Goal: Download file/media

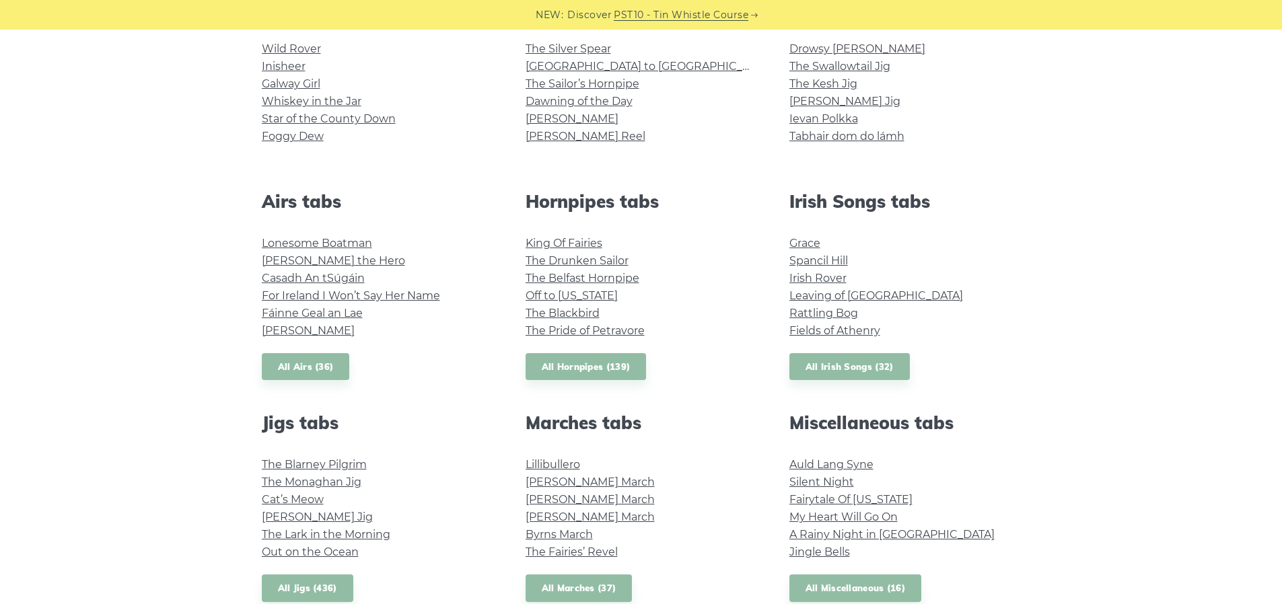
scroll to position [404, 0]
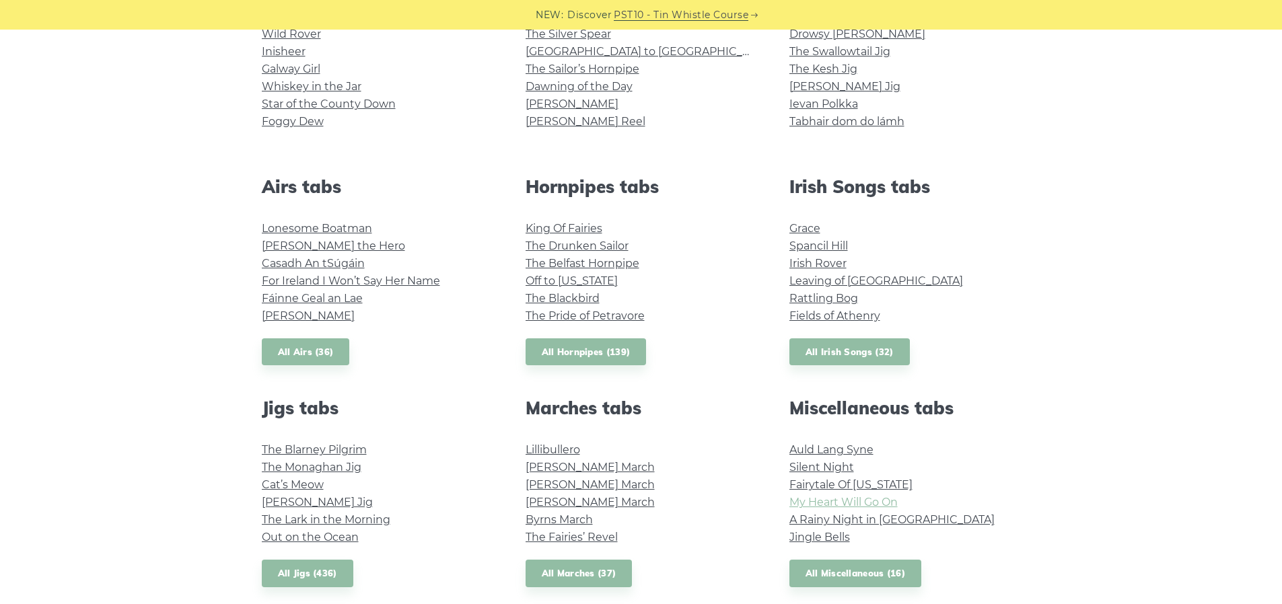
click at [848, 499] on link "My Heart Will Go On" at bounding box center [843, 502] width 108 height 13
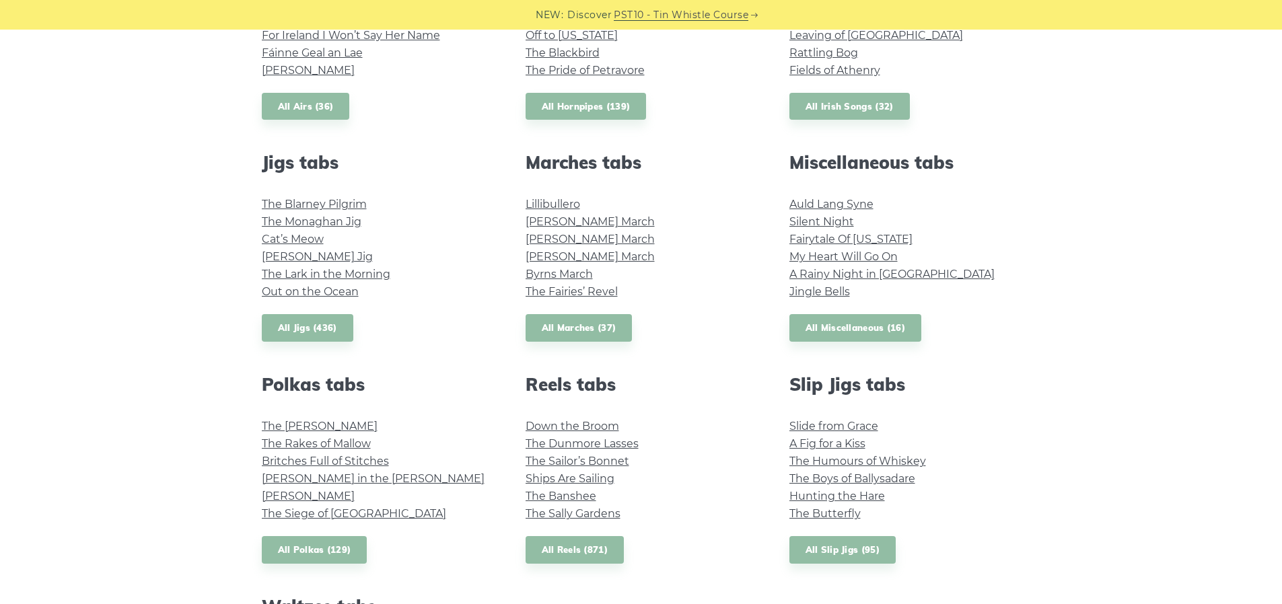
scroll to position [673, 0]
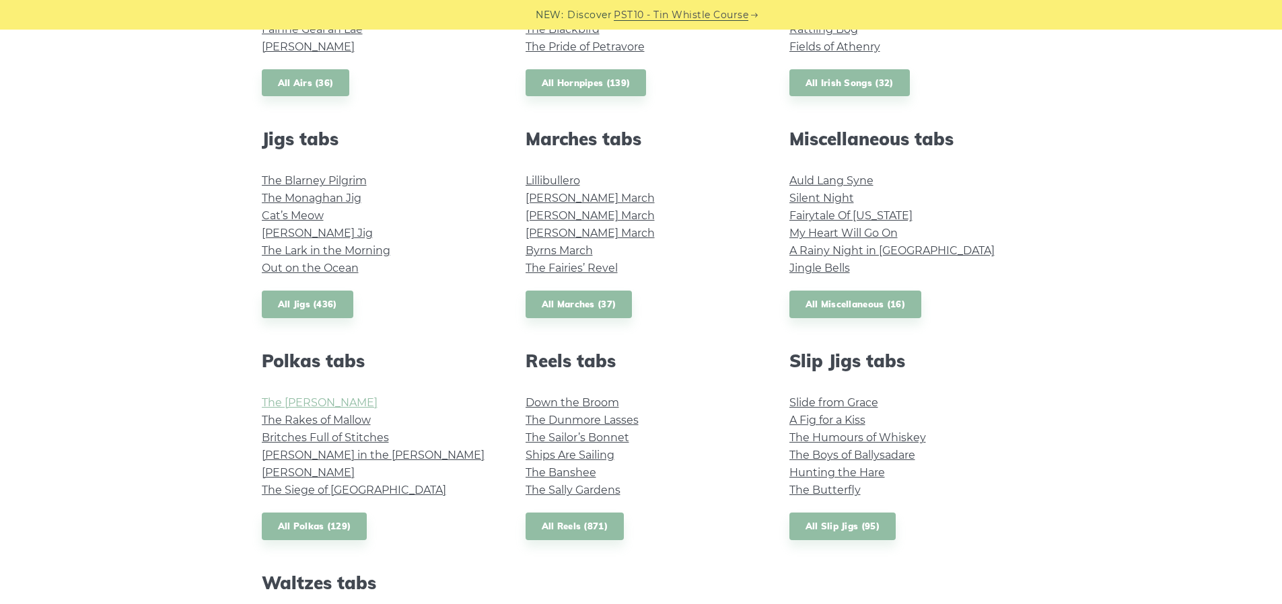
click at [334, 402] on link "The Kerry Polka" at bounding box center [320, 402] width 116 height 13
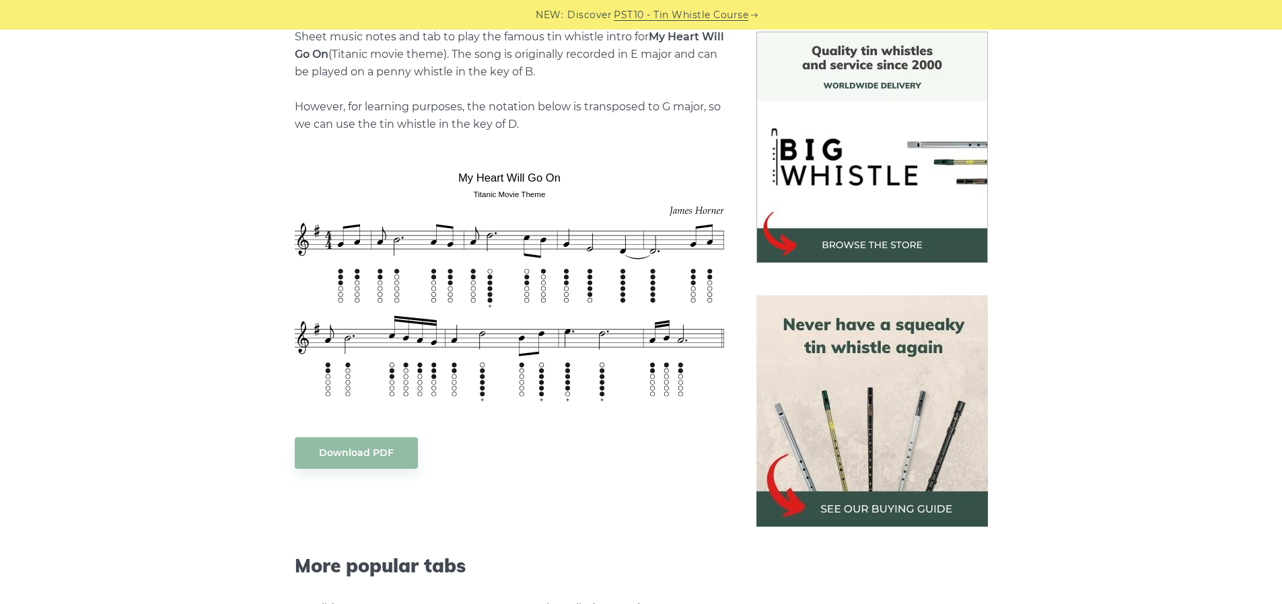
scroll to position [269, 0]
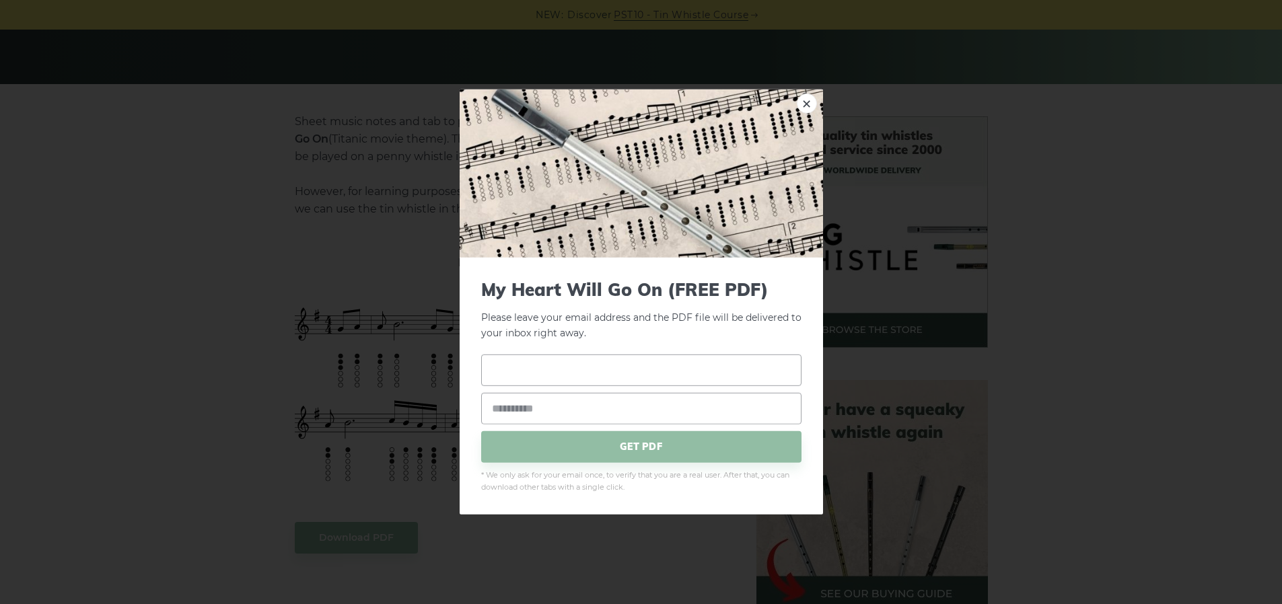
click at [651, 370] on input "text" at bounding box center [641, 370] width 320 height 32
type input "***"
click at [636, 412] on input "email" at bounding box center [641, 408] width 320 height 32
type input "**********"
click at [636, 445] on span "GET PDF" at bounding box center [641, 447] width 320 height 32
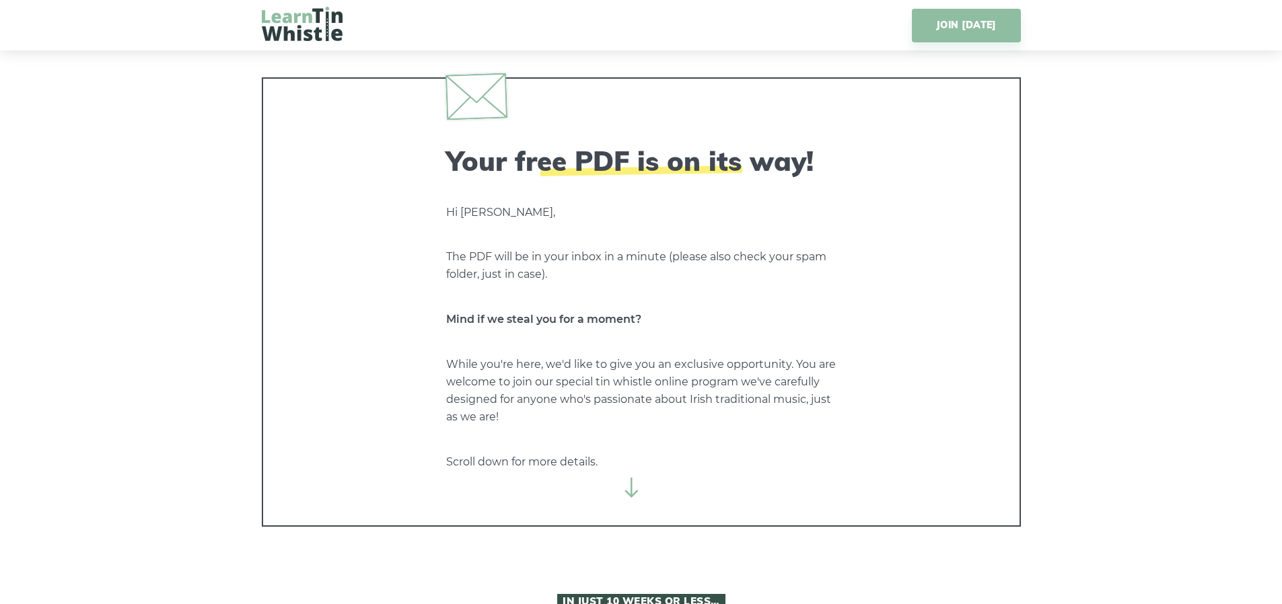
click at [624, 488] on icon at bounding box center [632, 488] width 20 height 20
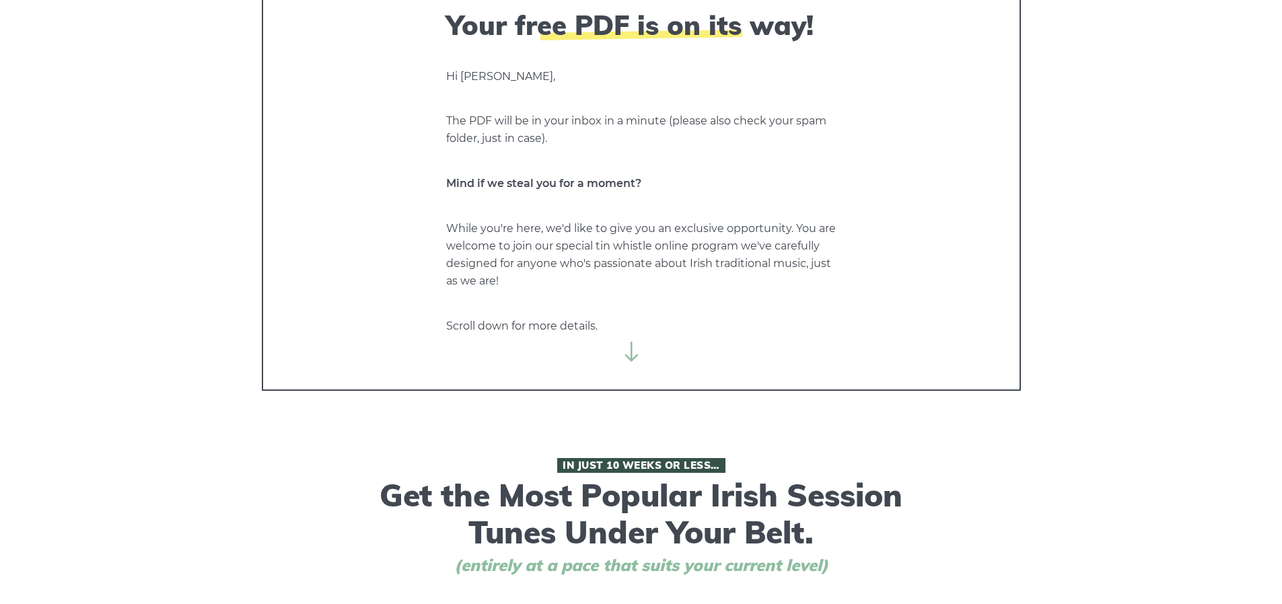
scroll to position [135, 0]
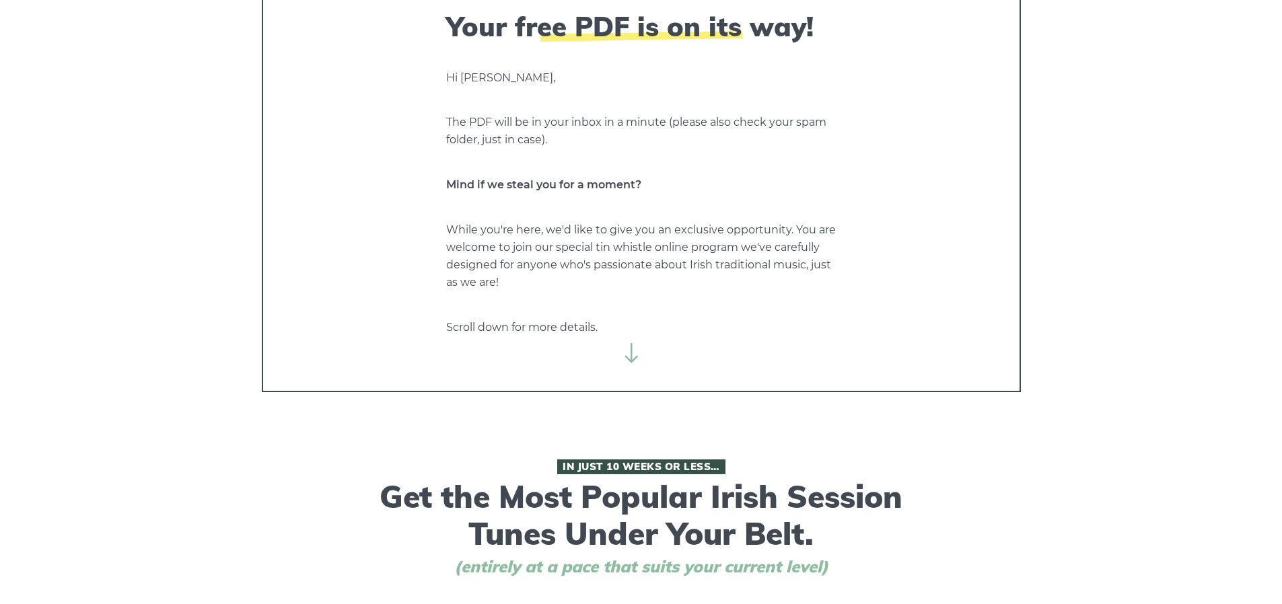
click at [630, 355] on icon at bounding box center [632, 353] width 20 height 20
click at [542, 334] on p "Scroll down for more details." at bounding box center [641, 327] width 390 height 17
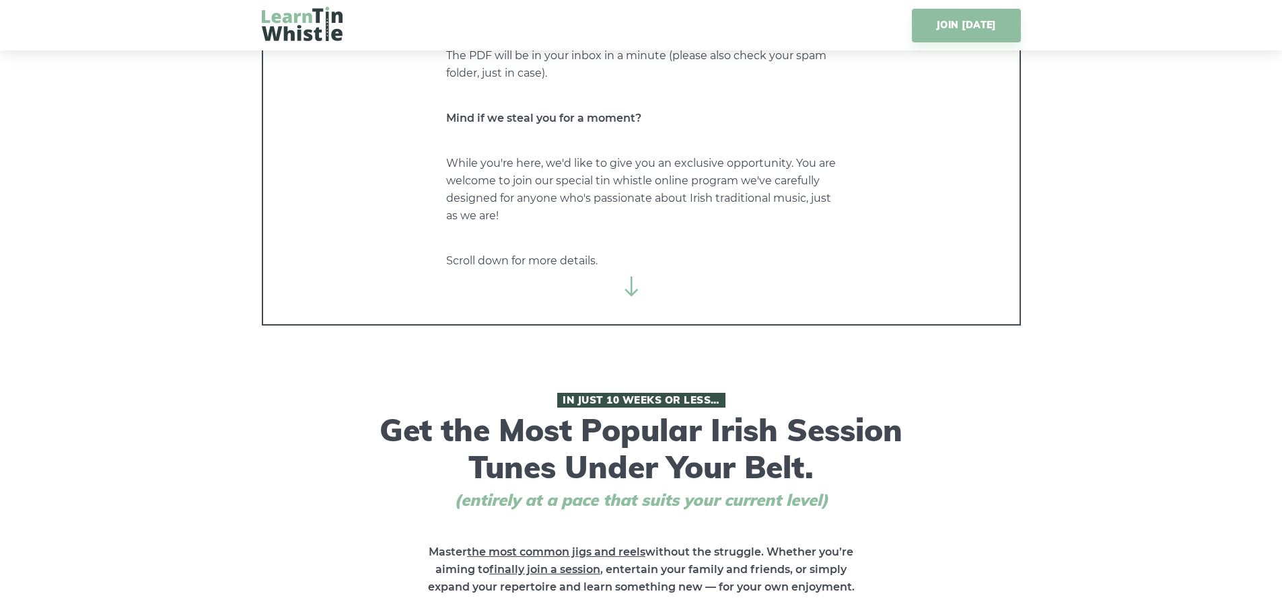
scroll to position [0, 0]
